Goal: Find contact information: Find contact information

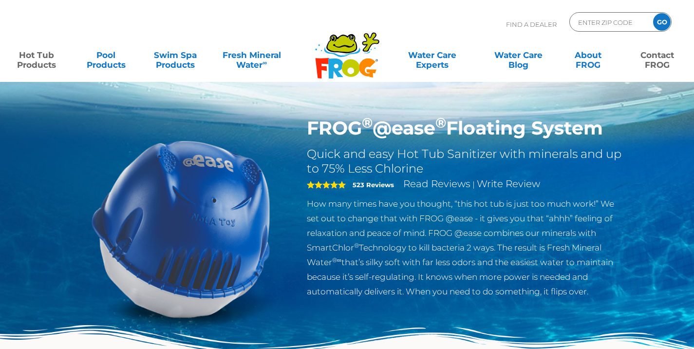
click at [654, 55] on link "Contact FROG" at bounding box center [657, 54] width 54 height 19
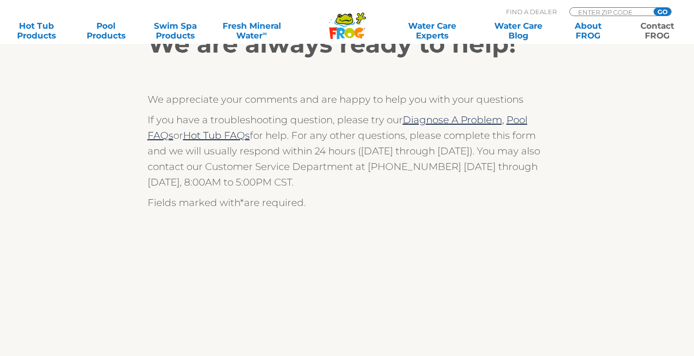
scroll to position [195, 0]
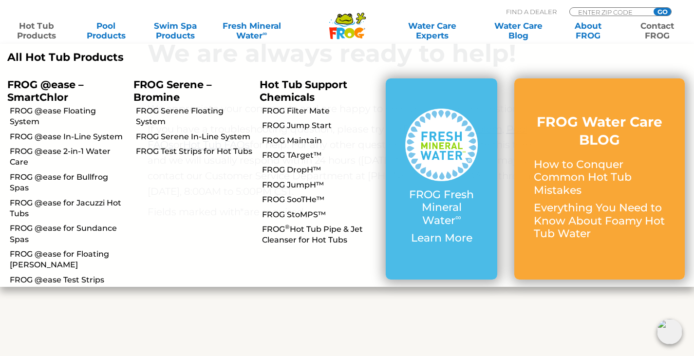
click at [41, 28] on link "Hot Tub Products" at bounding box center [37, 30] width 54 height 19
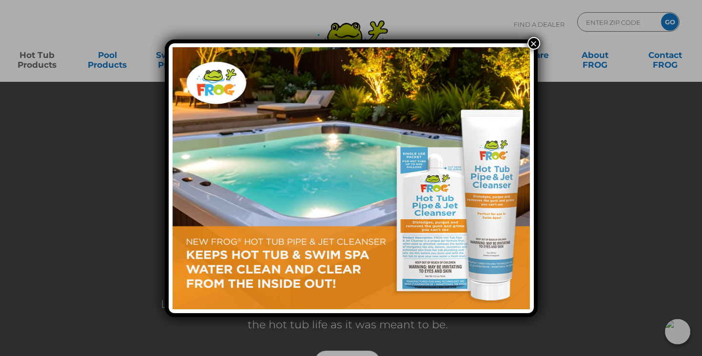
click at [532, 46] on button "×" at bounding box center [533, 43] width 13 height 13
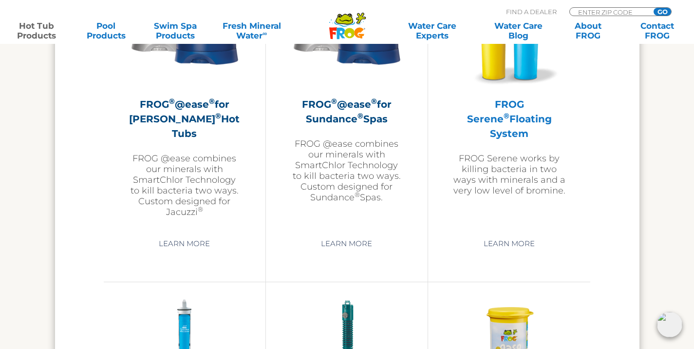
scroll to position [1949, 0]
